Goal: Find specific page/section: Find specific page/section

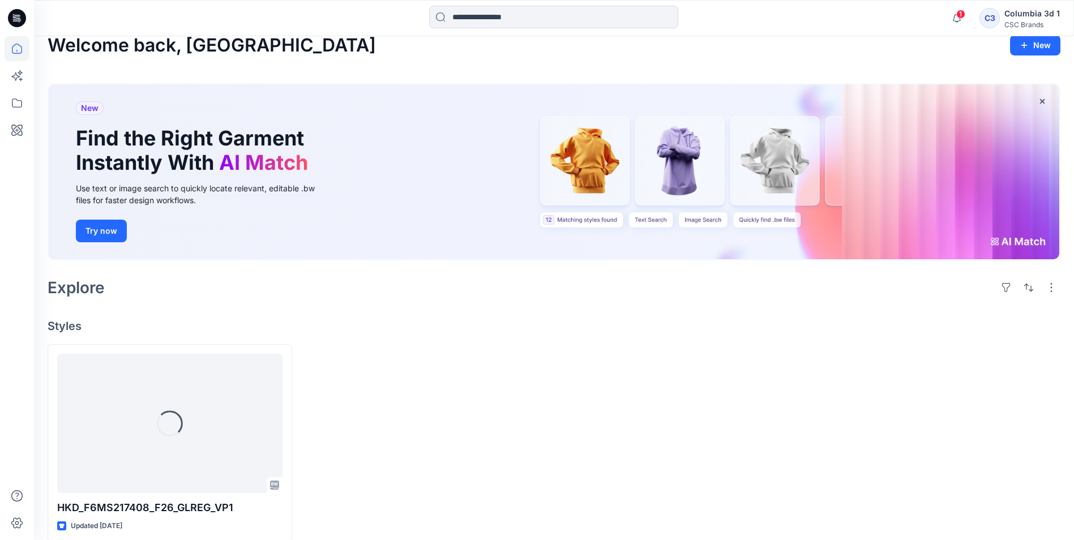
scroll to position [29, 0]
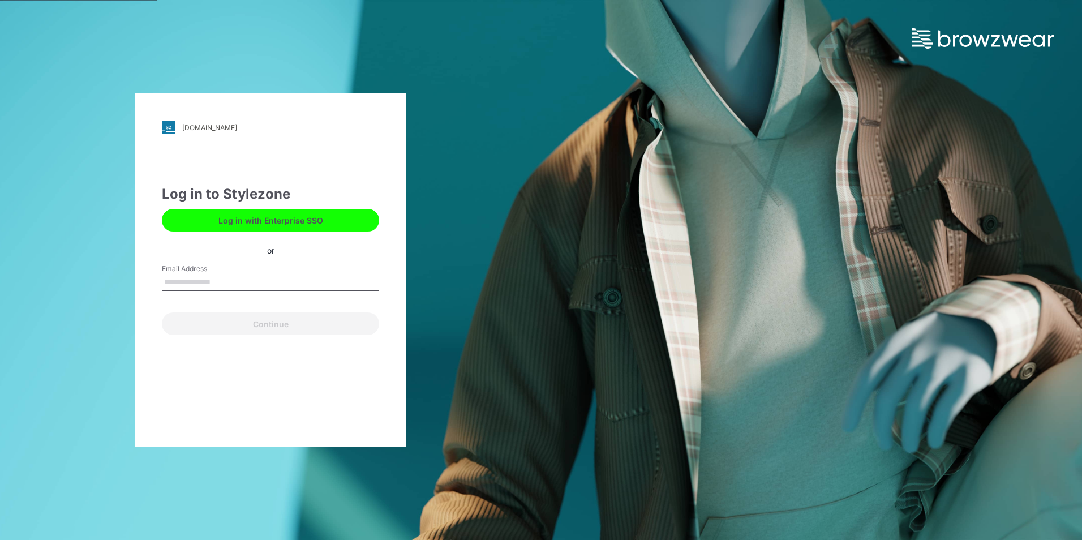
click at [233, 286] on input "Email Address" at bounding box center [270, 282] width 217 height 17
type input "**********"
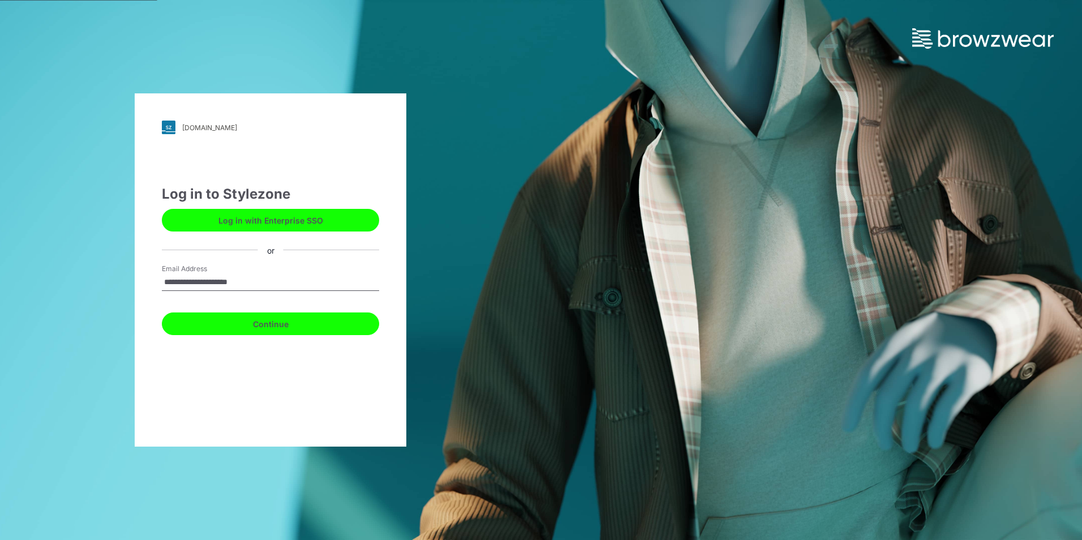
click at [255, 324] on button "Continue" at bounding box center [270, 323] width 217 height 23
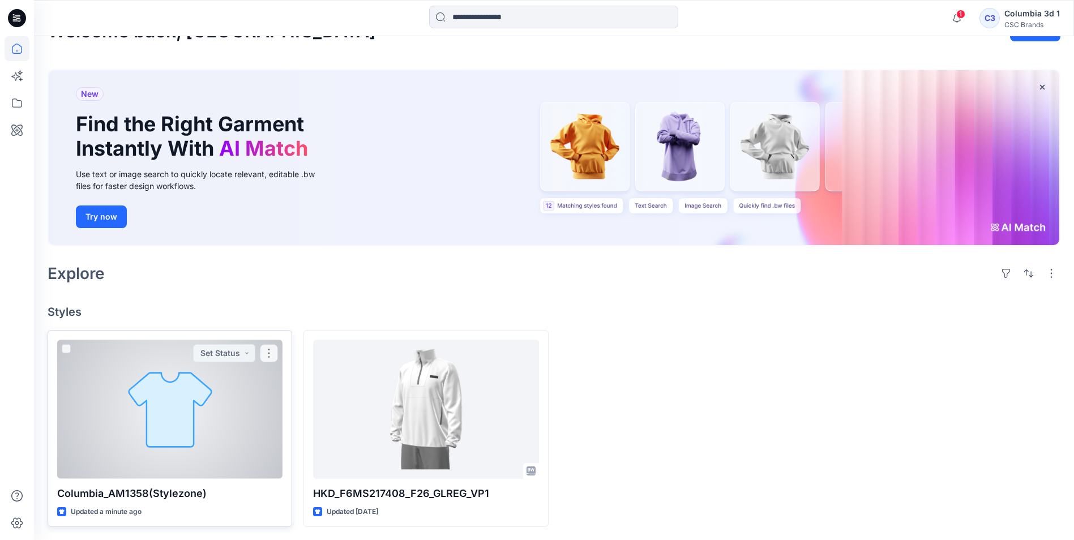
scroll to position [29, 0]
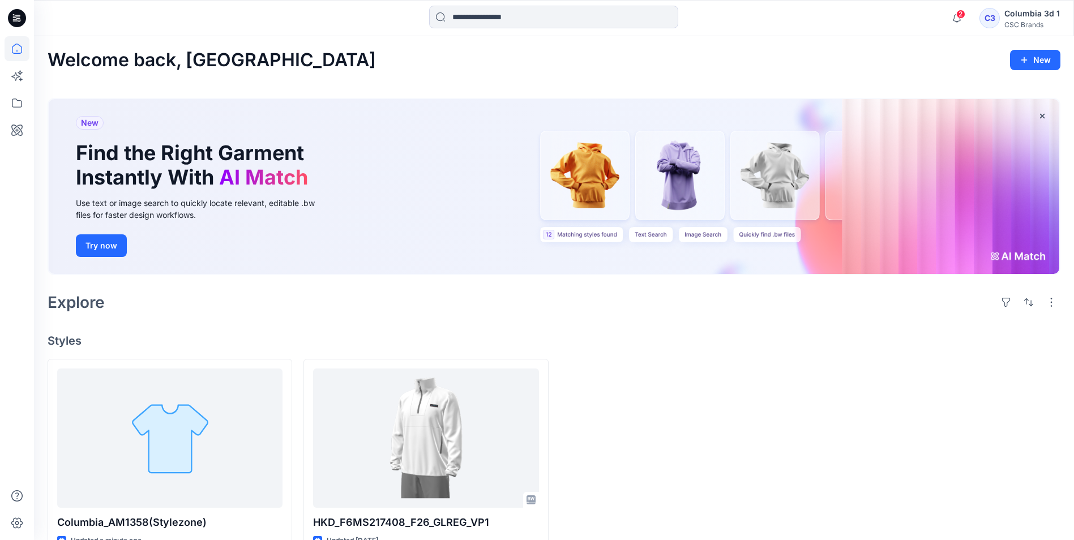
scroll to position [29, 0]
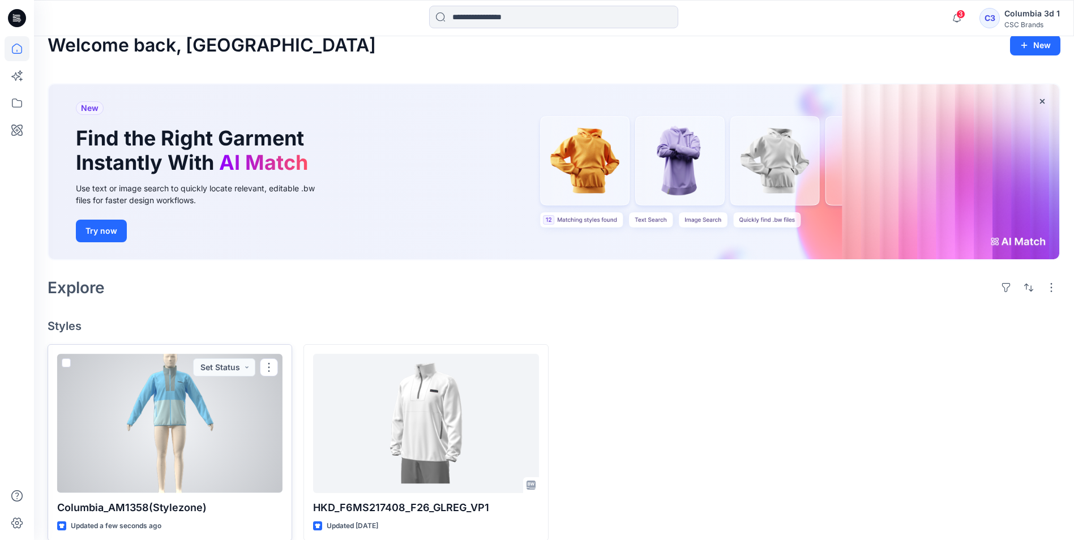
scroll to position [29, 0]
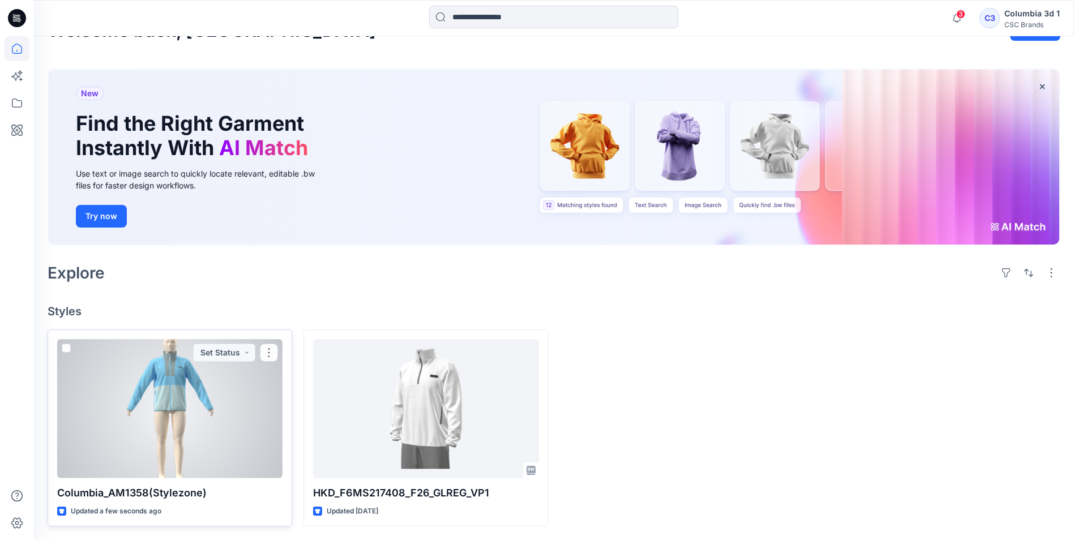
click at [227, 397] on div at bounding box center [169, 408] width 225 height 139
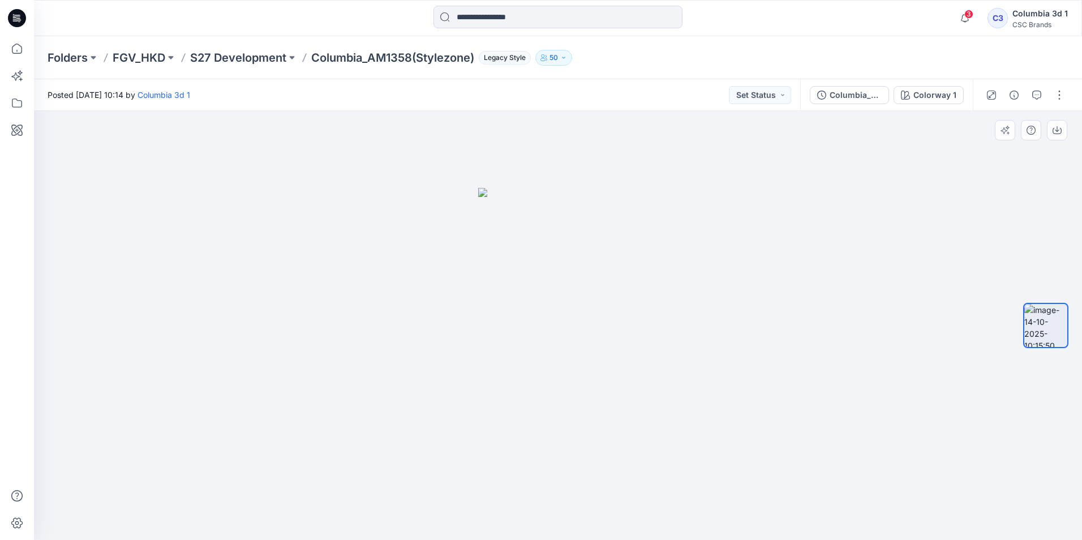
drag, startPoint x: 577, startPoint y: 299, endPoint x: 463, endPoint y: 323, distance: 116.9
click at [463, 323] on div at bounding box center [558, 325] width 1048 height 429
drag, startPoint x: 576, startPoint y: 340, endPoint x: 596, endPoint y: 340, distance: 19.8
click at [596, 340] on img at bounding box center [558, 364] width 160 height 352
drag, startPoint x: 528, startPoint y: 301, endPoint x: 586, endPoint y: 220, distance: 99.4
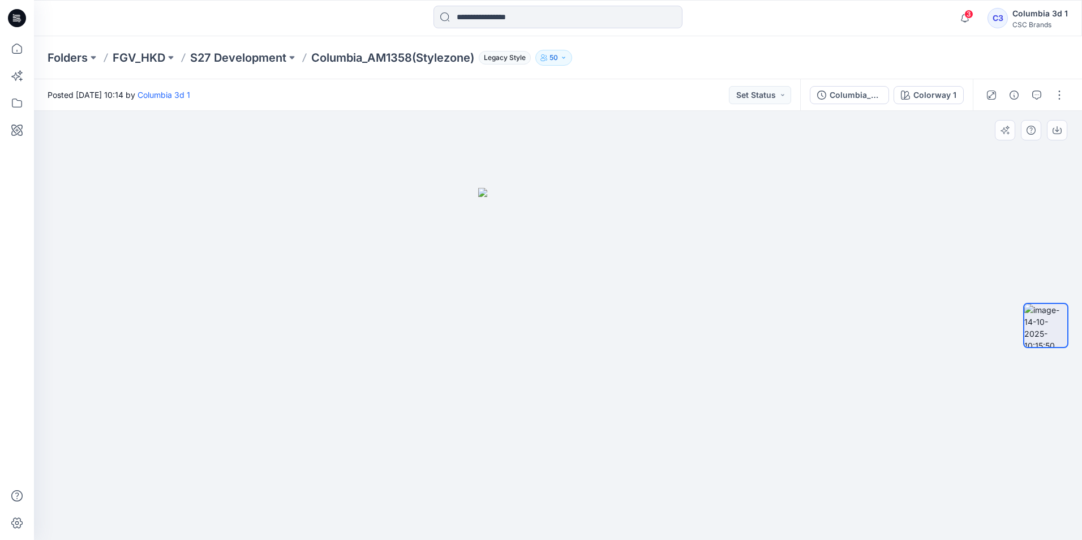
click at [528, 298] on img at bounding box center [558, 364] width 160 height 352
drag, startPoint x: 624, startPoint y: 351, endPoint x: 631, endPoint y: 297, distance: 54.7
click at [626, 334] on img at bounding box center [558, 364] width 160 height 352
drag, startPoint x: 631, startPoint y: 297, endPoint x: 479, endPoint y: 337, distance: 156.5
click at [479, 337] on img at bounding box center [558, 364] width 160 height 352
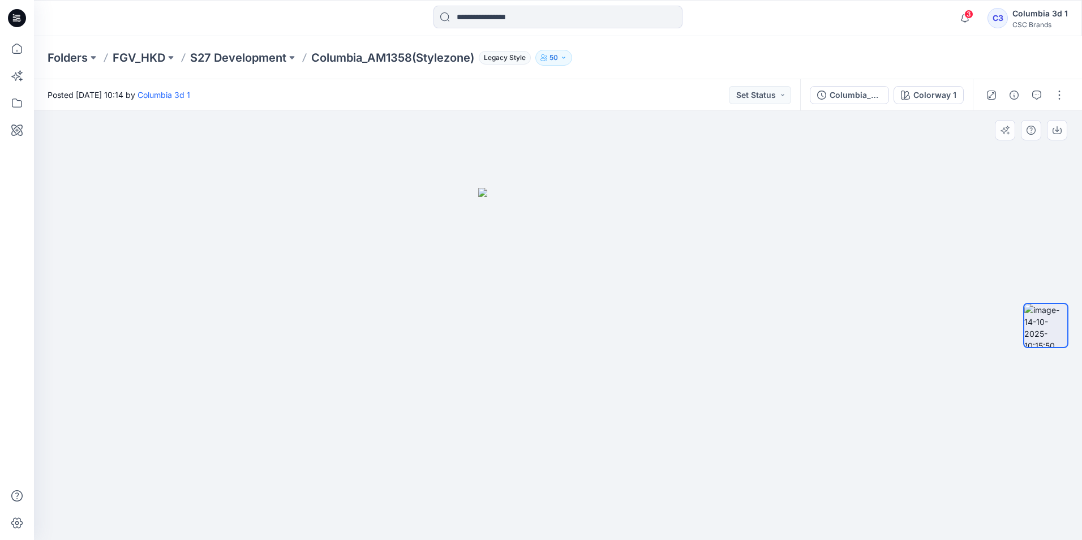
drag, startPoint x: 639, startPoint y: 282, endPoint x: 488, endPoint y: 332, distance: 158.6
click at [488, 332] on div at bounding box center [558, 325] width 1048 height 429
drag, startPoint x: 658, startPoint y: 268, endPoint x: 536, endPoint y: 307, distance: 128.4
click at [536, 307] on div at bounding box center [558, 325] width 1048 height 429
drag, startPoint x: 586, startPoint y: 284, endPoint x: 509, endPoint y: 300, distance: 79.2
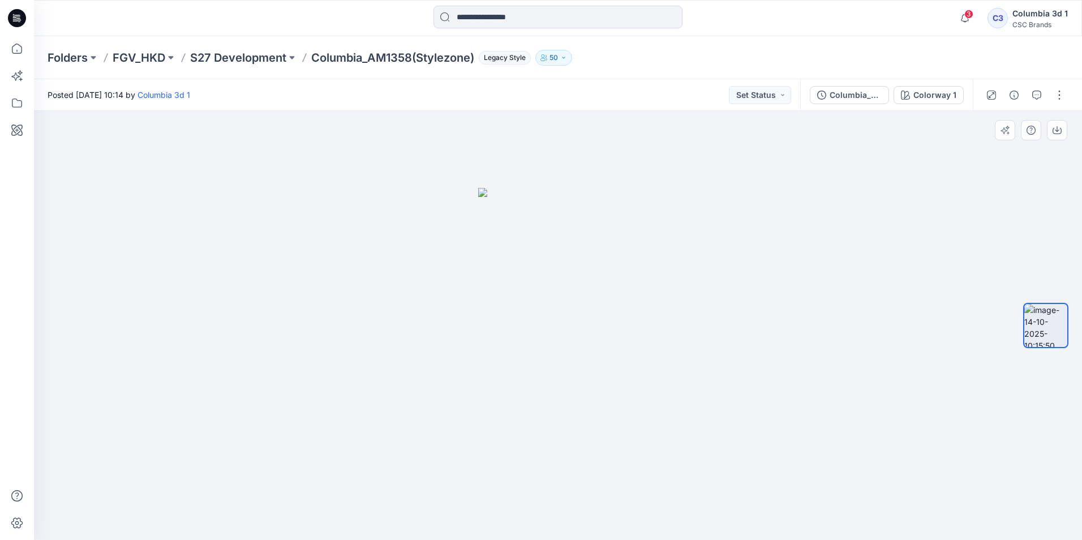
click at [509, 300] on img at bounding box center [558, 364] width 160 height 352
drag, startPoint x: 512, startPoint y: 298, endPoint x: 633, endPoint y: 285, distance: 121.8
click at [633, 285] on img at bounding box center [558, 364] width 160 height 352
drag, startPoint x: 698, startPoint y: 279, endPoint x: 445, endPoint y: 315, distance: 255.7
click at [445, 315] on div at bounding box center [558, 325] width 1048 height 429
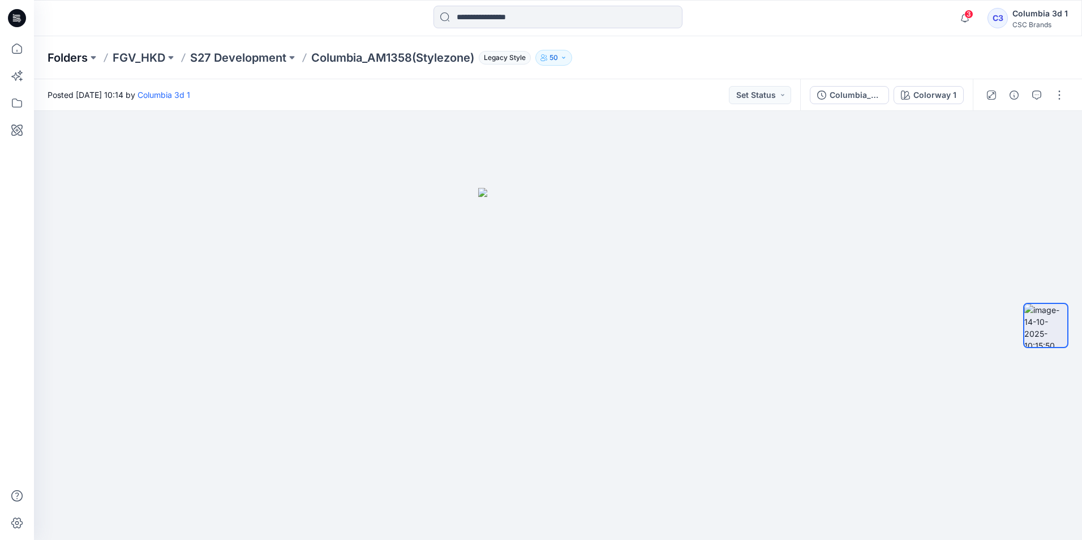
click at [73, 55] on p "Folders" at bounding box center [68, 58] width 40 height 16
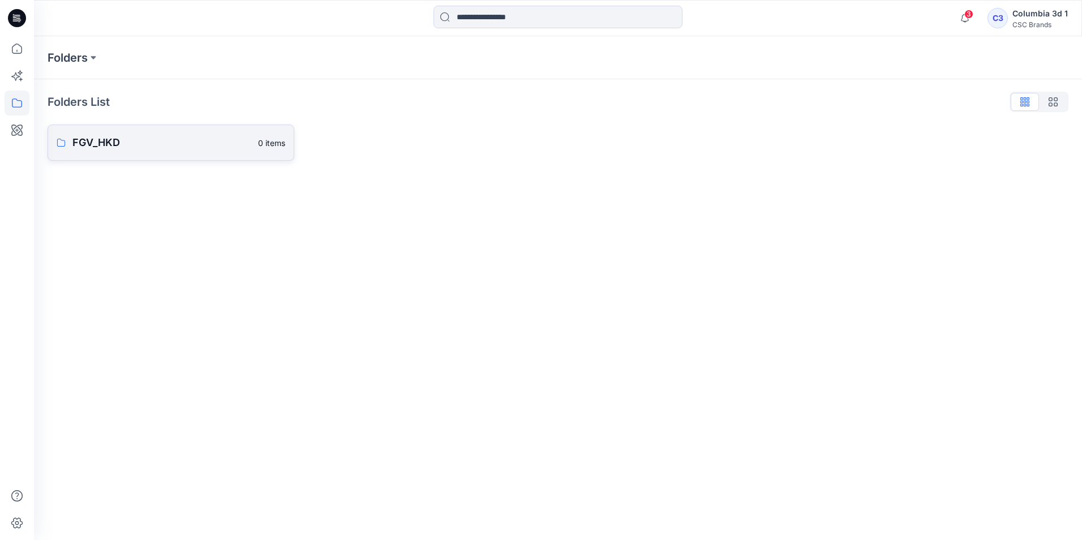
click at [139, 142] on p "FGV_HKD" at bounding box center [161, 143] width 179 height 16
click at [139, 142] on p "S27 Development" at bounding box center [169, 145] width 195 height 16
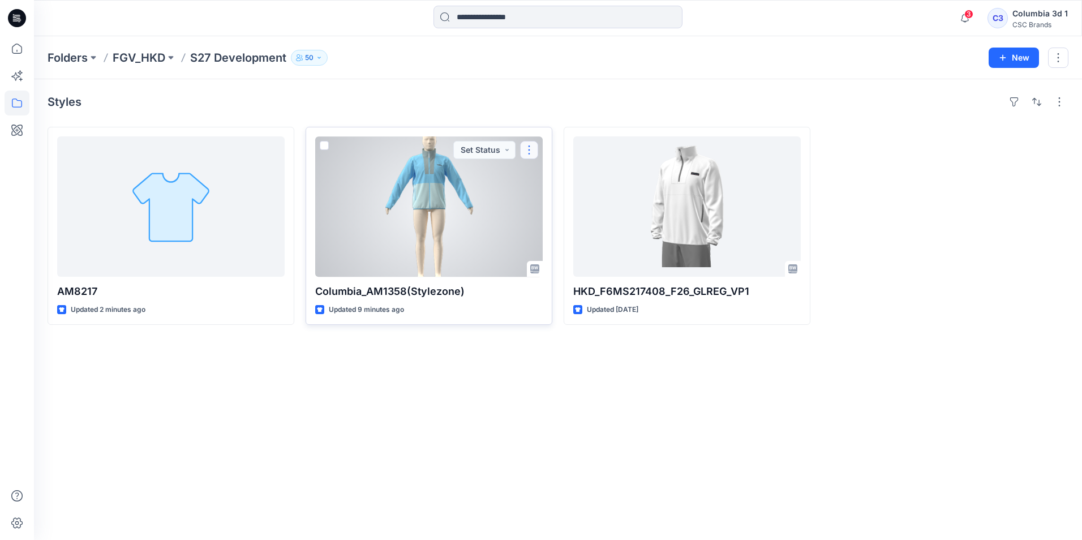
click at [536, 147] on button "button" at bounding box center [529, 150] width 18 height 18
click at [499, 152] on button "Set Status" at bounding box center [484, 150] width 62 height 18
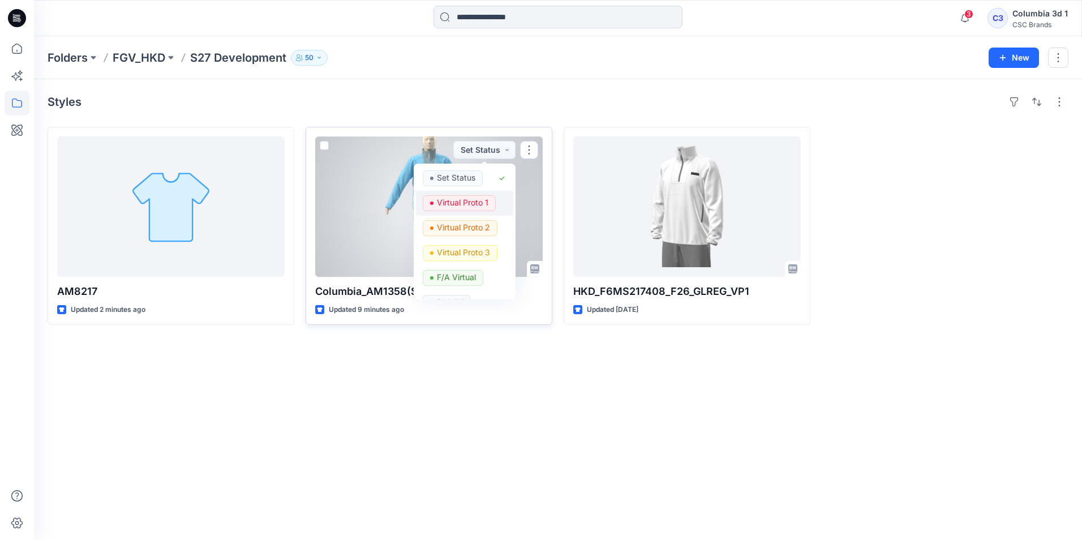
click at [461, 203] on p "Virtual Proto 1" at bounding box center [463, 202] width 52 height 15
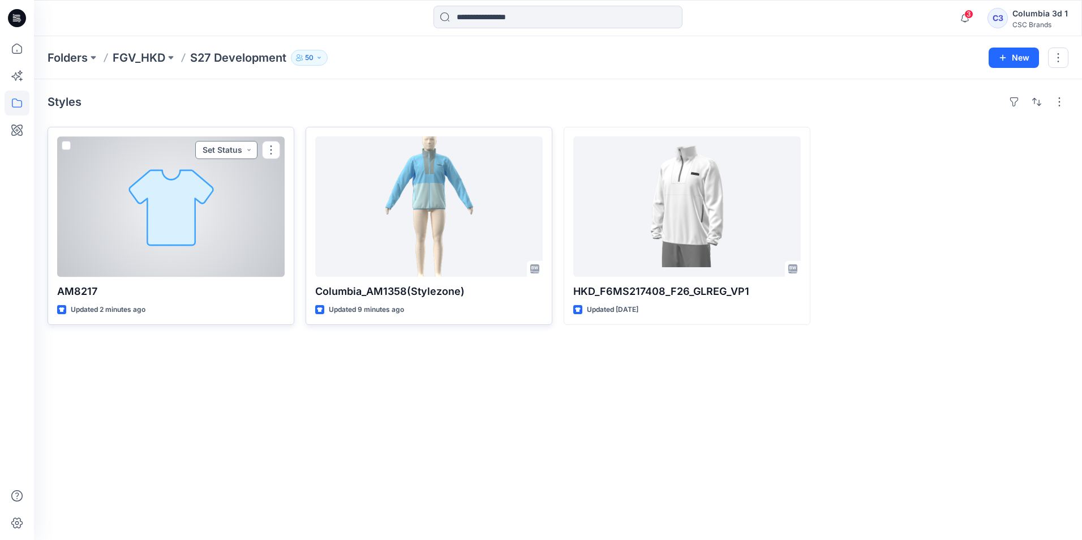
click at [241, 149] on button "Set Status" at bounding box center [226, 150] width 62 height 18
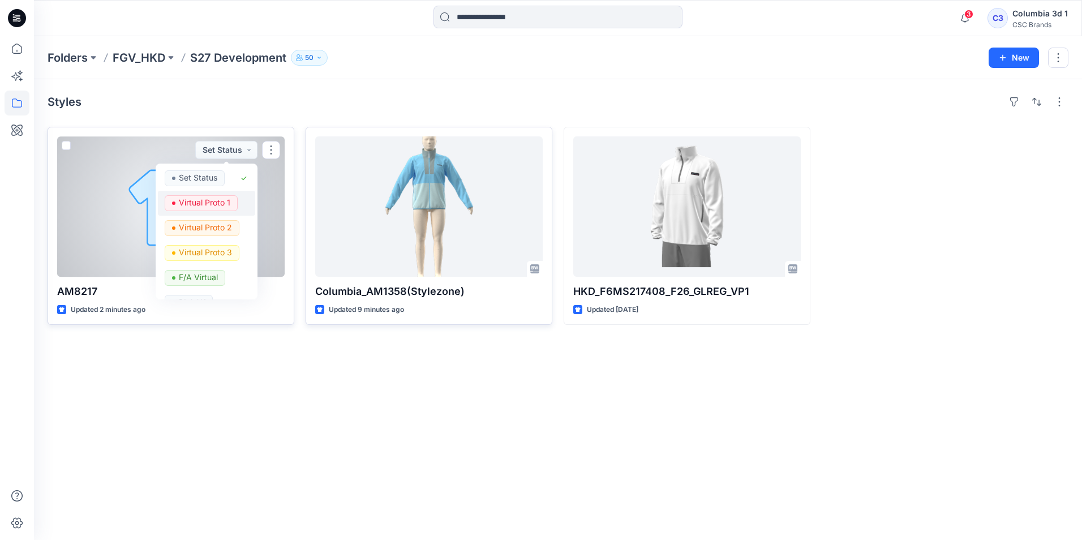
click at [204, 199] on p "Virtual Proto 1" at bounding box center [205, 202] width 52 height 15
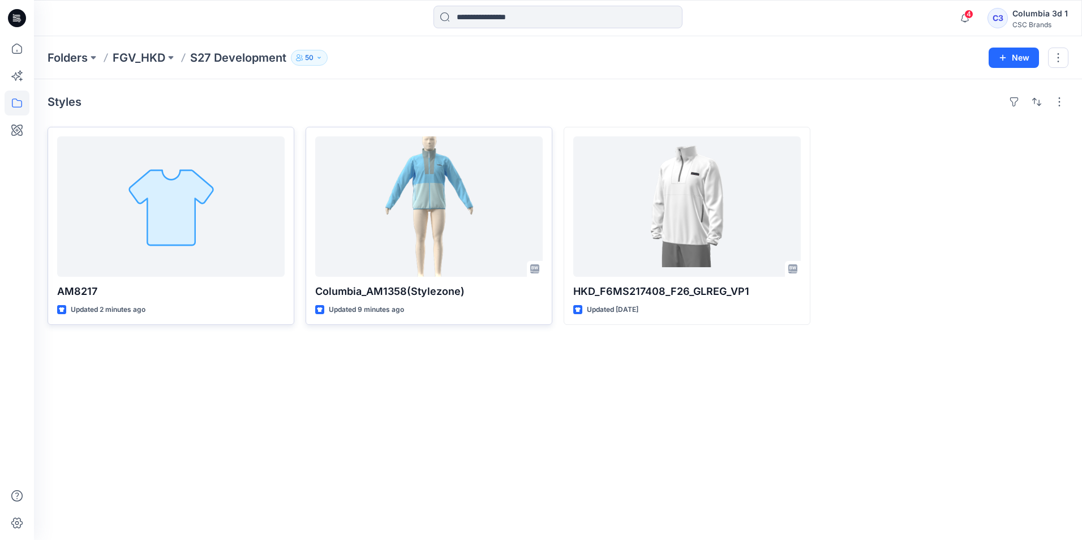
click at [318, 59] on icon "button" at bounding box center [319, 57] width 7 height 7
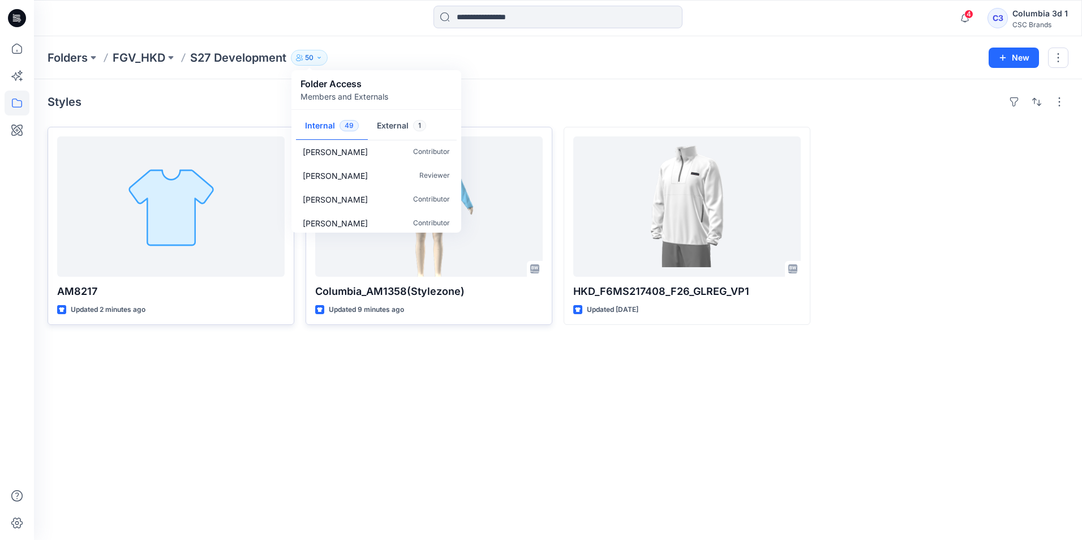
scroll to position [1080, 0]
click at [392, 126] on button "External 1" at bounding box center [401, 126] width 67 height 29
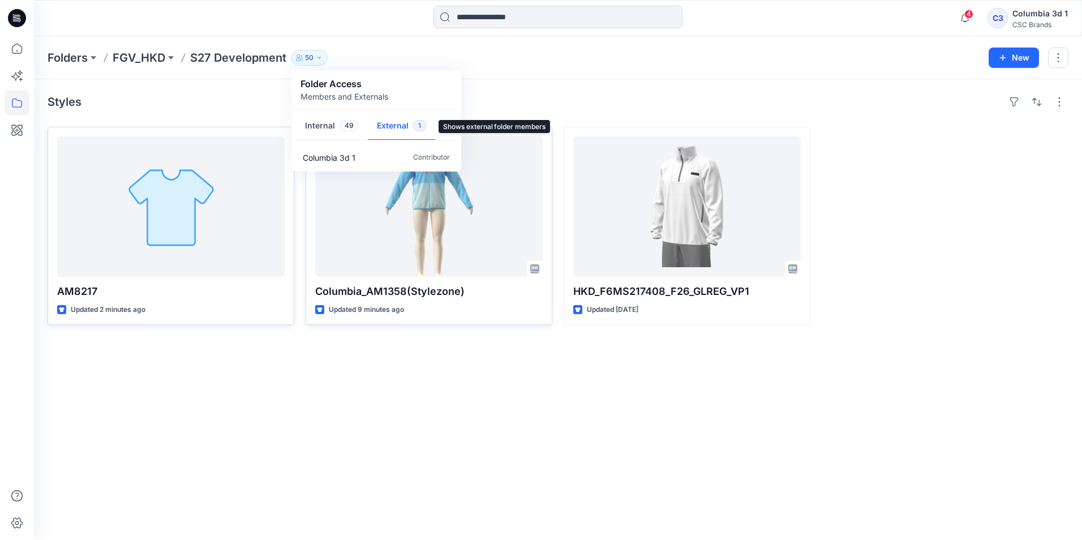
scroll to position [0, 0]
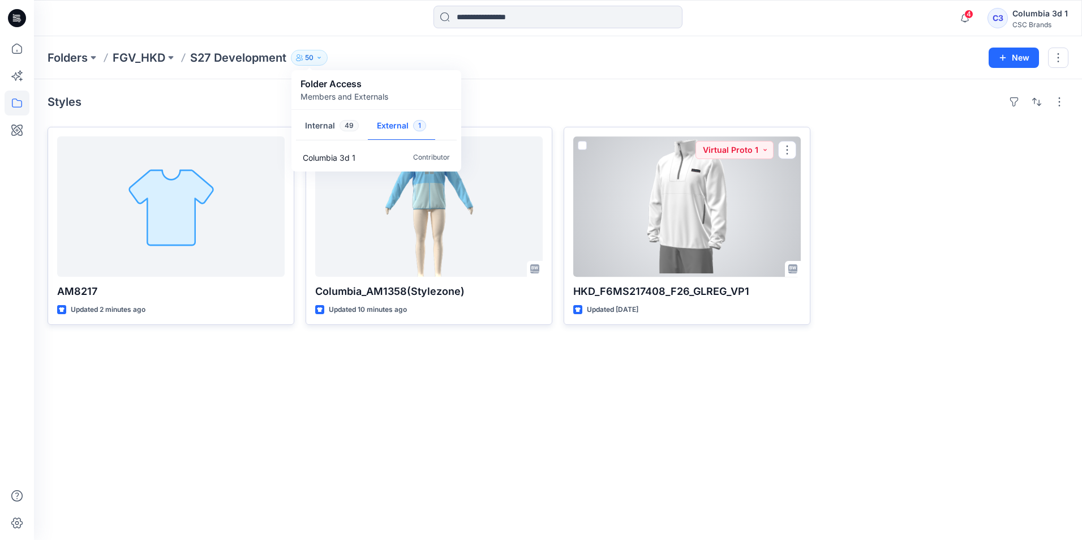
click at [648, 217] on div at bounding box center [687, 206] width 228 height 140
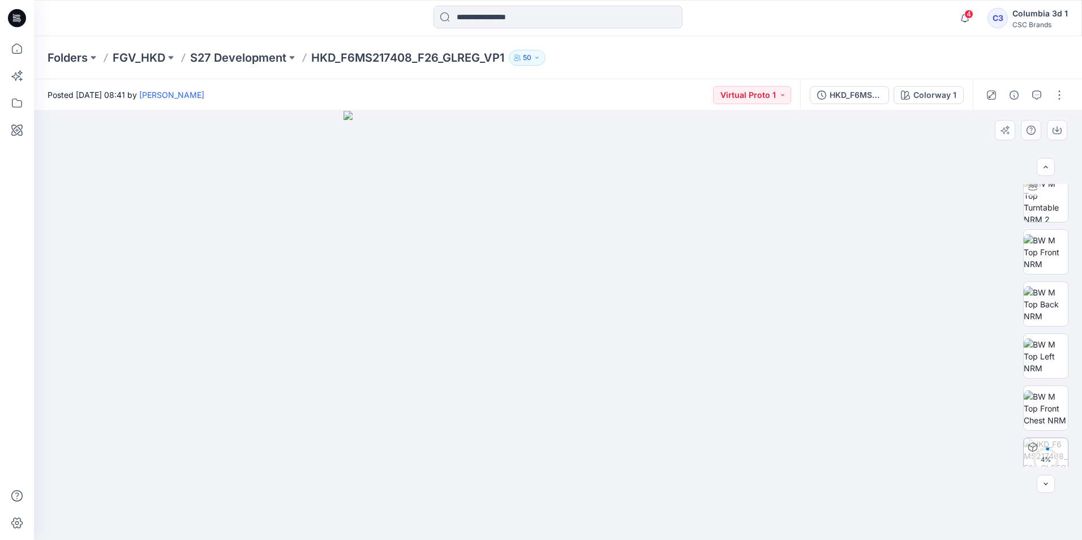
scroll to position [127, 0]
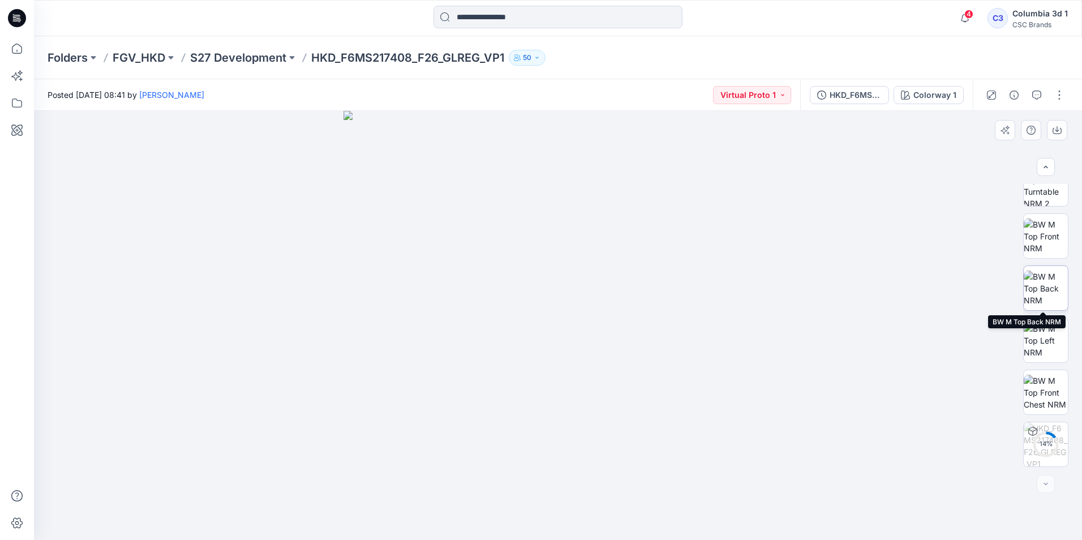
click at [1044, 293] on img at bounding box center [1046, 289] width 44 height 36
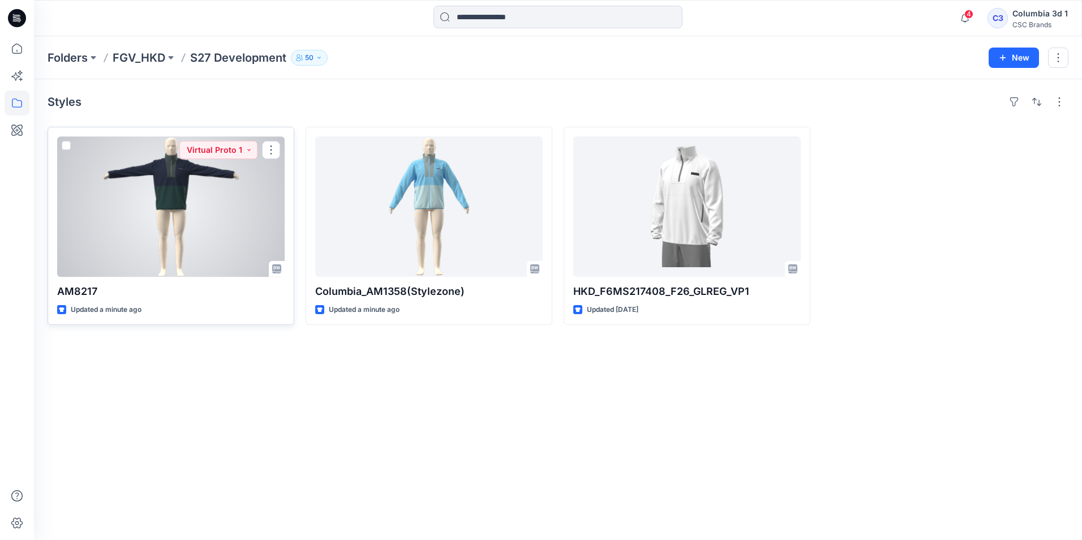
click at [147, 187] on div at bounding box center [171, 206] width 228 height 140
